Goal: Transaction & Acquisition: Purchase product/service

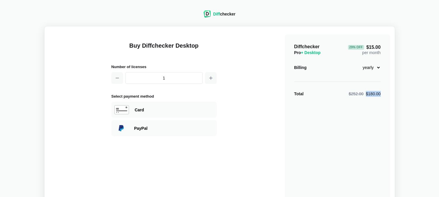
drag, startPoint x: 381, startPoint y: 94, endPoint x: 364, endPoint y: 94, distance: 16.1
click at [364, 94] on div "$252.00 $180.00" at bounding box center [365, 94] width 32 height 6
drag, startPoint x: 380, startPoint y: 92, endPoint x: 374, endPoint y: 92, distance: 5.9
click at [374, 92] on div "$252.00 $180.00" at bounding box center [365, 94] width 32 height 6
click at [378, 68] on select "monthly yearly" at bounding box center [368, 68] width 25 height 10
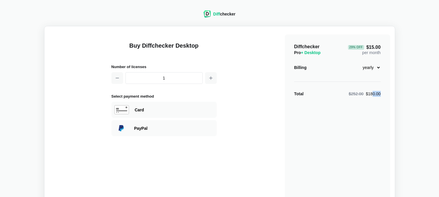
click at [356, 63] on select "monthly yearly" at bounding box center [368, 68] width 25 height 10
drag, startPoint x: 372, startPoint y: 104, endPoint x: 372, endPoint y: 97, distance: 6.2
click at [372, 104] on div "Diffchecker Pro + Desktop 29 % Off $15.00 per month Billing monthly yearly Tota…" at bounding box center [337, 140] width 105 height 211
click at [371, 101] on div "Diffchecker Pro + Desktop 29 % Off $15.00 per month Billing monthly yearly Tota…" at bounding box center [337, 140] width 105 height 211
